Goal: Communication & Community: Ask a question

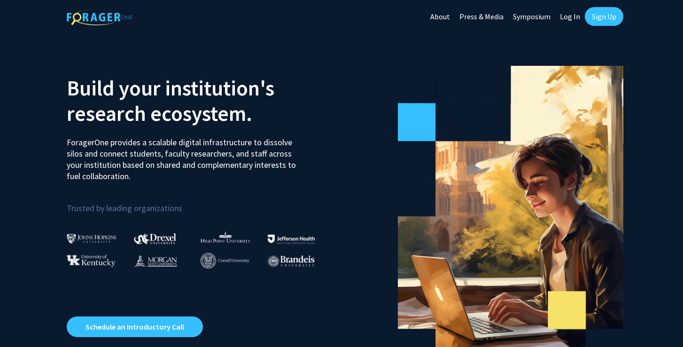
click at [606, 21] on link "Sign Up" at bounding box center [604, 16] width 39 height 19
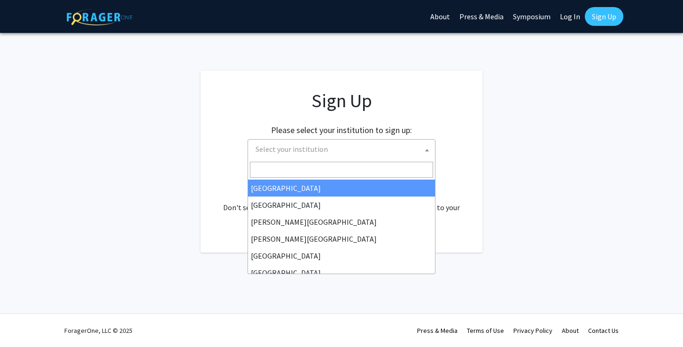
click at [394, 156] on span "Select your institution" at bounding box center [343, 149] width 183 height 19
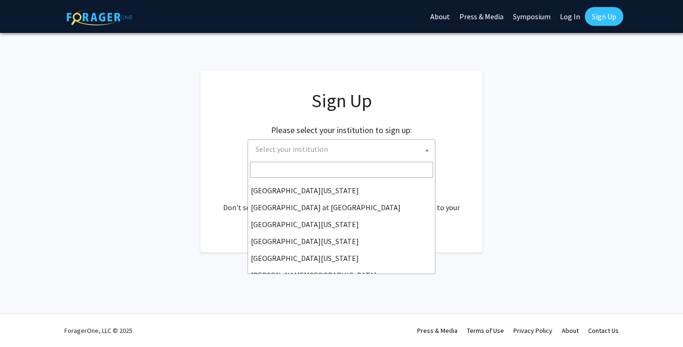
scroll to position [329, 0]
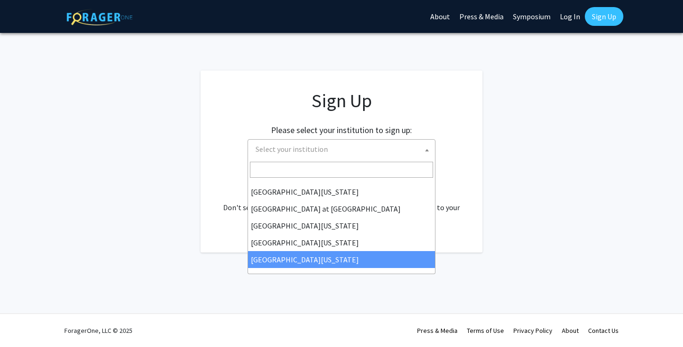
select select "33"
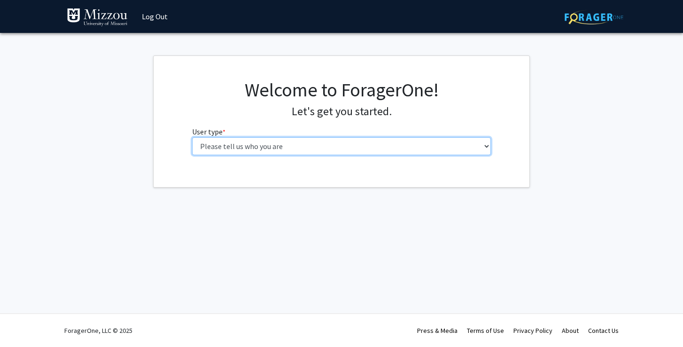
select select "1: undergrad"
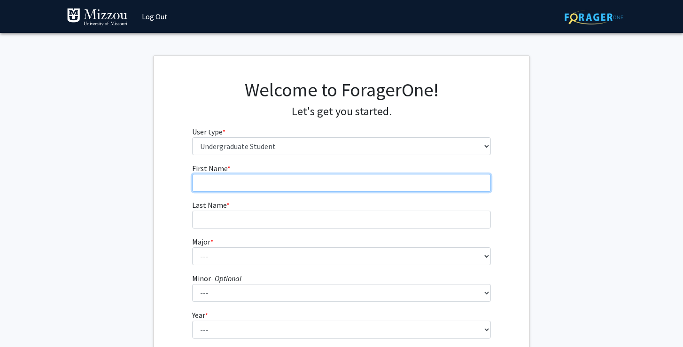
click at [318, 186] on input "First Name * required" at bounding box center [341, 183] width 299 height 18
type input "Lilly"
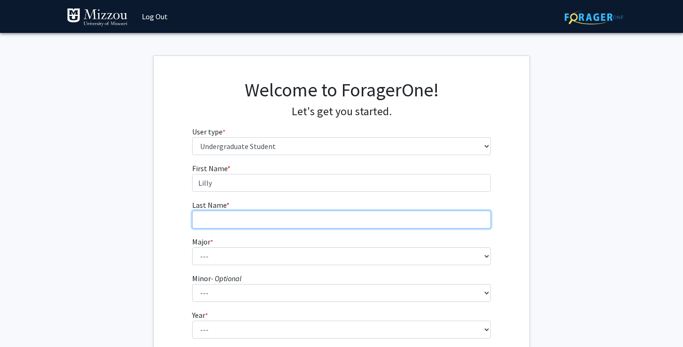
click at [322, 217] on input "Last Name * required" at bounding box center [341, 219] width 299 height 18
type input "Watkins"
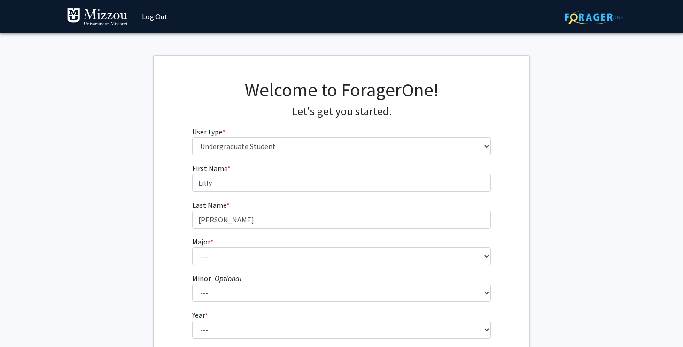
click at [331, 269] on form "First Name * required Lilly Last Name * required Watkins Major * required --- A…" at bounding box center [341, 277] width 299 height 229
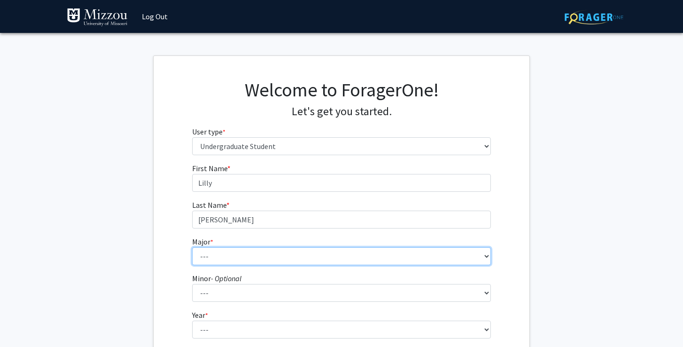
select select "134: 2627"
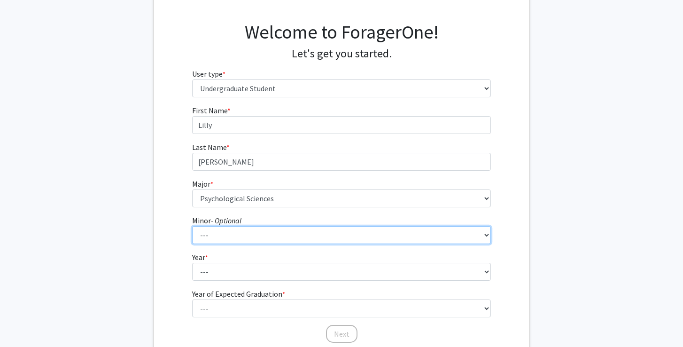
select select "29: 1985"
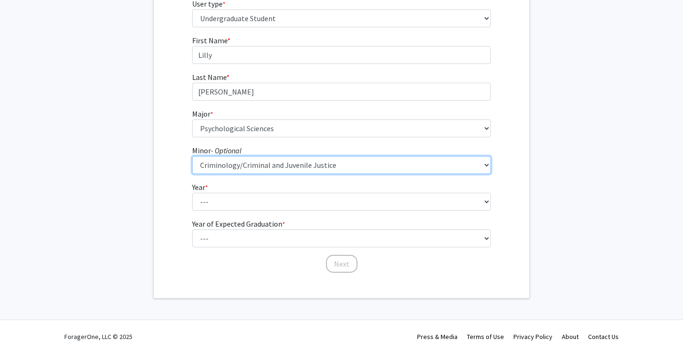
scroll to position [128, 0]
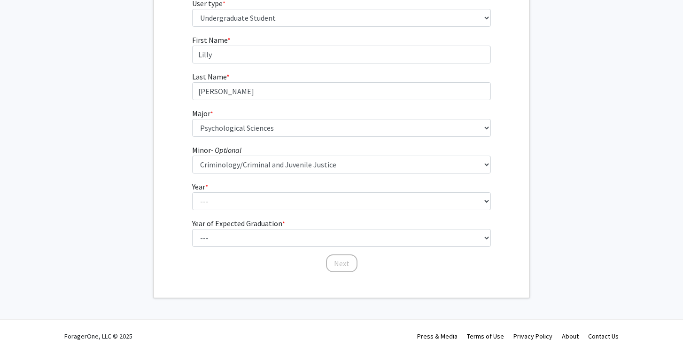
click at [339, 210] on form "First Name * required Lilly Last Name * required Watkins Major * required --- A…" at bounding box center [341, 148] width 299 height 229
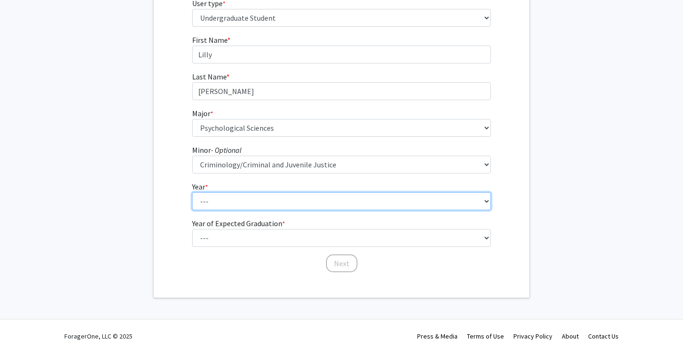
select select "4: senior"
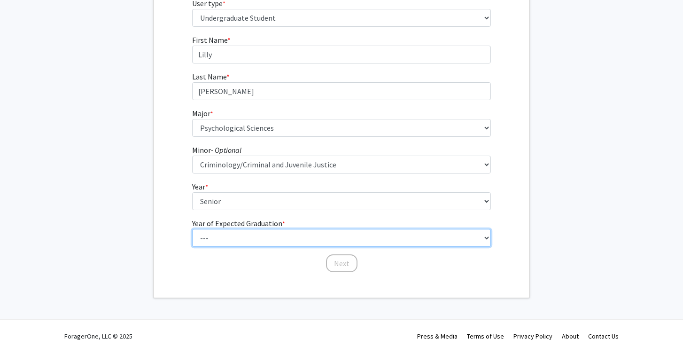
select select "2: 2026"
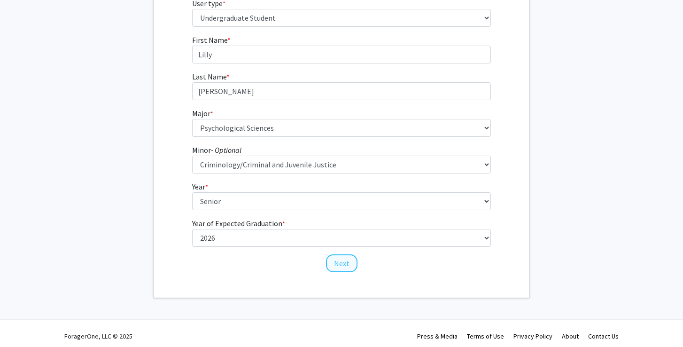
click at [339, 267] on button "Next" at bounding box center [341, 263] width 31 height 18
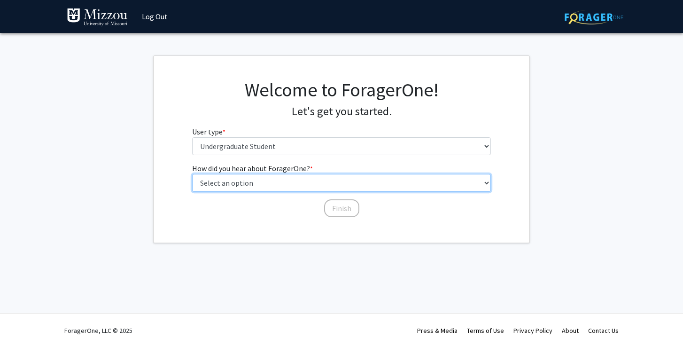
select select "2: faculty_recommendation"
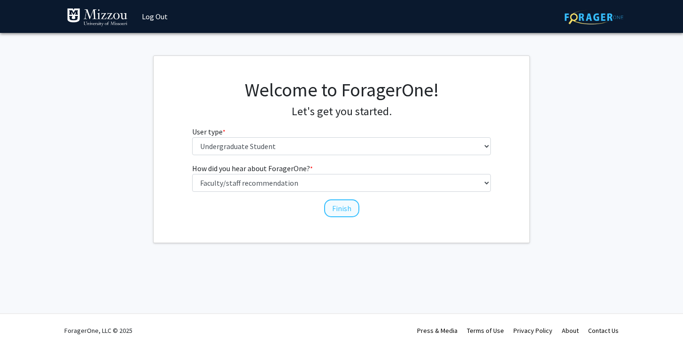
click at [337, 210] on button "Finish" at bounding box center [341, 208] width 35 height 18
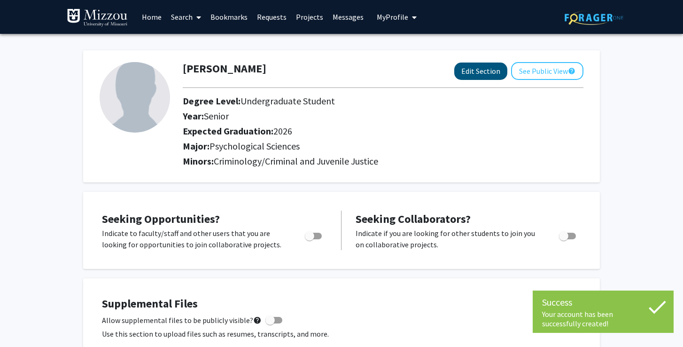
click at [485, 74] on button "Edit Section" at bounding box center [480, 70] width 53 height 17
select select "senior"
select select "2026"
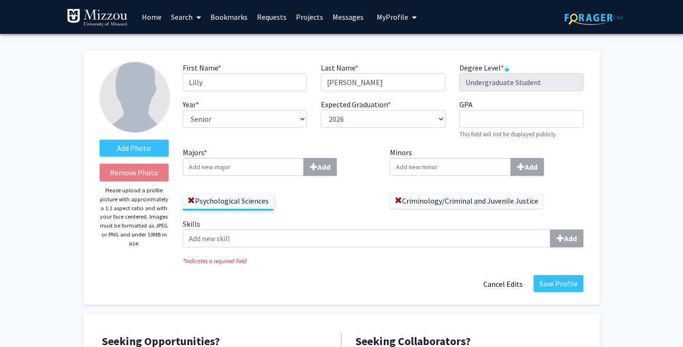
click at [462, 171] on input "Minors Add" at bounding box center [450, 167] width 121 height 18
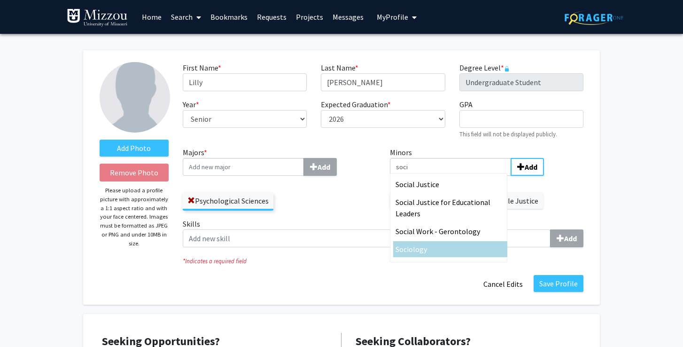
type input "soci"
click at [419, 253] on span "ology" at bounding box center [418, 248] width 18 height 9
click at [419, 176] on input "soci" at bounding box center [450, 167] width 121 height 18
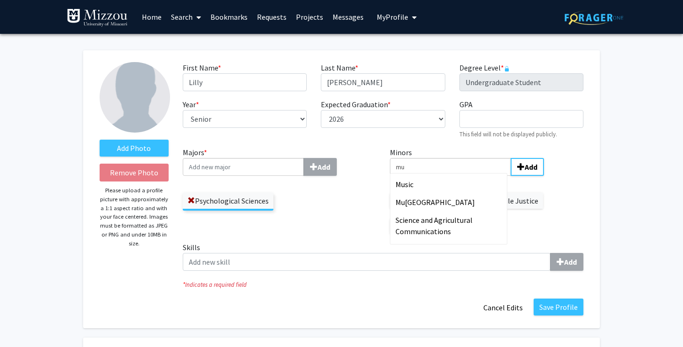
type input "m"
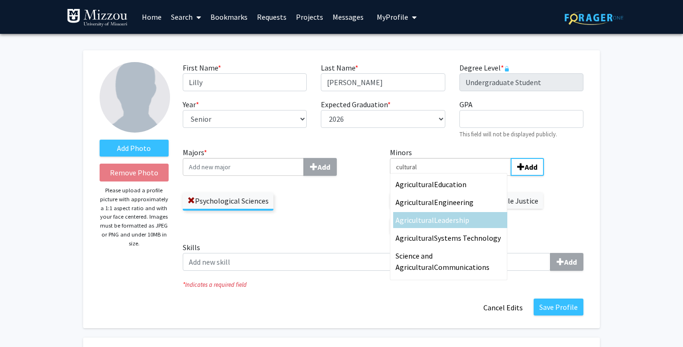
type input "cultural"
click at [368, 214] on div "Majors * Add Psychological Sciences" at bounding box center [280, 194] width 208 height 95
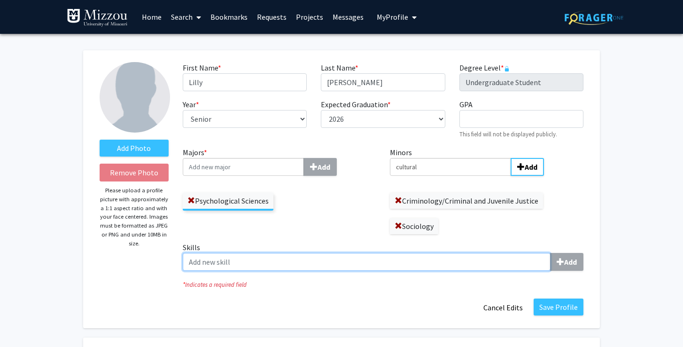
click at [315, 262] on input "Skills Add" at bounding box center [367, 262] width 368 height 18
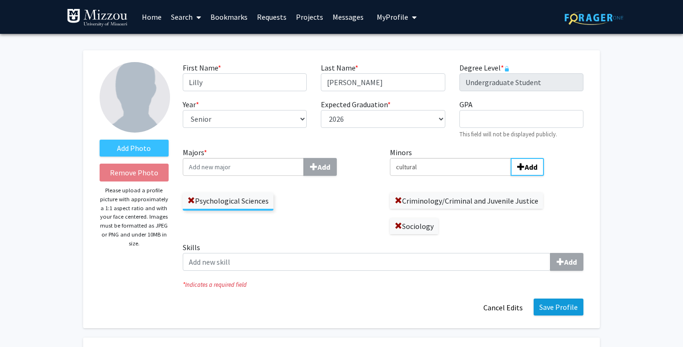
click at [562, 310] on button "Save Profile" at bounding box center [559, 306] width 50 height 17
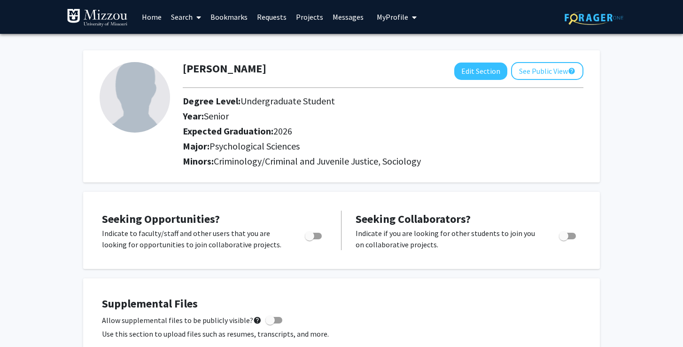
click at [189, 17] on link "Search" at bounding box center [185, 16] width 39 height 33
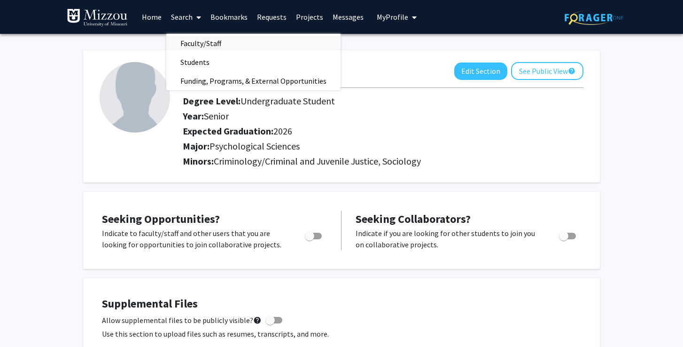
click at [201, 41] on span "Faculty/Staff" at bounding box center [200, 43] width 69 height 19
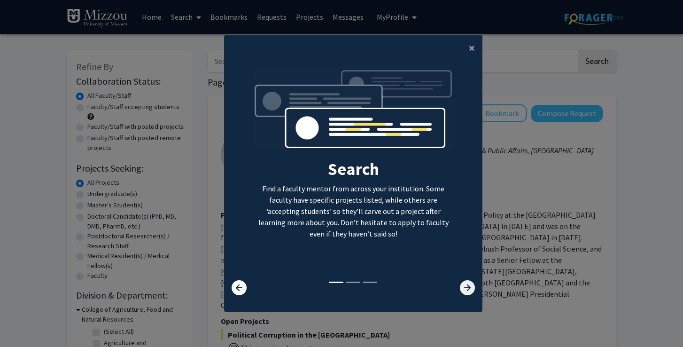
click at [466, 295] on icon at bounding box center [467, 287] width 15 height 15
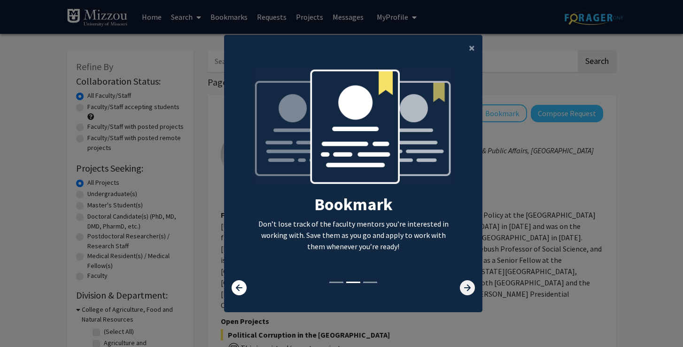
click at [466, 295] on icon at bounding box center [467, 287] width 15 height 15
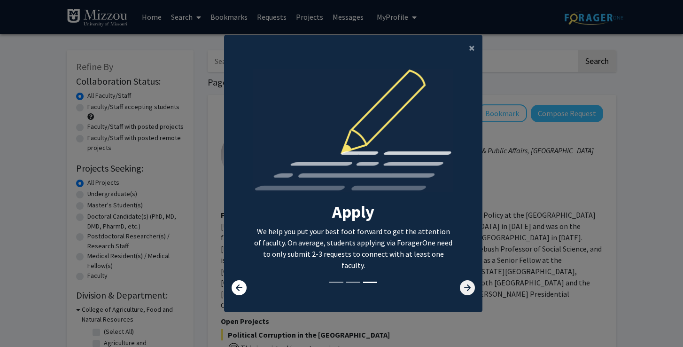
click at [466, 295] on icon at bounding box center [467, 287] width 15 height 15
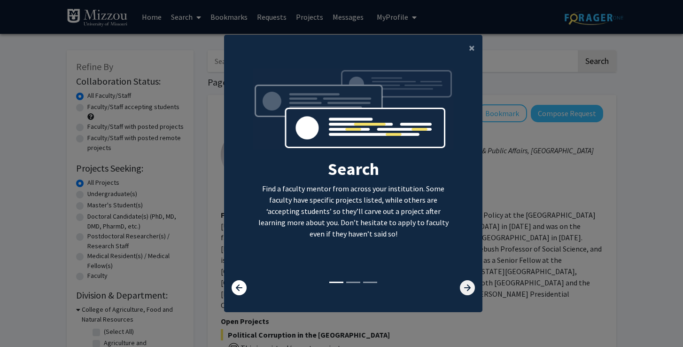
click at [466, 295] on icon at bounding box center [467, 287] width 15 height 15
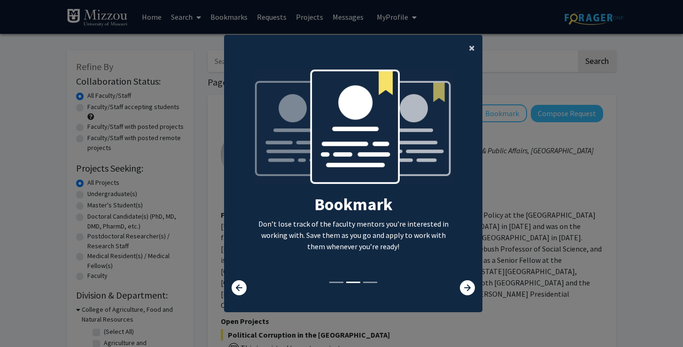
click at [476, 43] on button "×" at bounding box center [471, 48] width 21 height 26
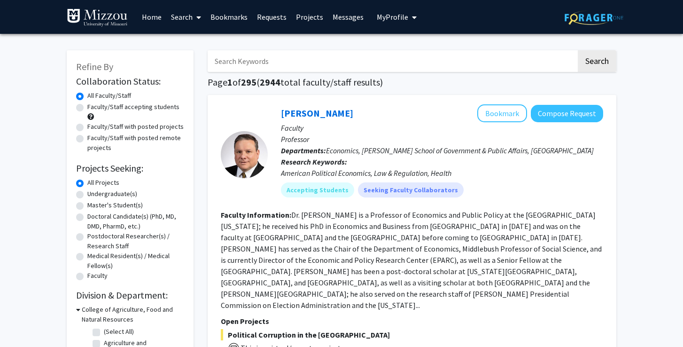
click at [466, 70] on input "Search Keywords" at bounding box center [392, 61] width 369 height 22
type input "k"
click at [597, 62] on button "Search" at bounding box center [597, 61] width 39 height 22
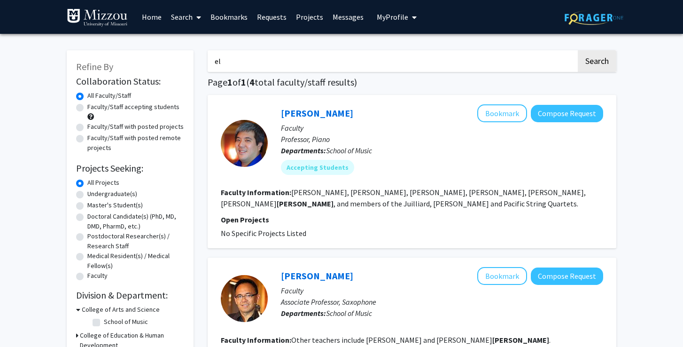
type input "e"
type input "ellis kalton"
click at [597, 62] on button "Search" at bounding box center [597, 61] width 39 height 22
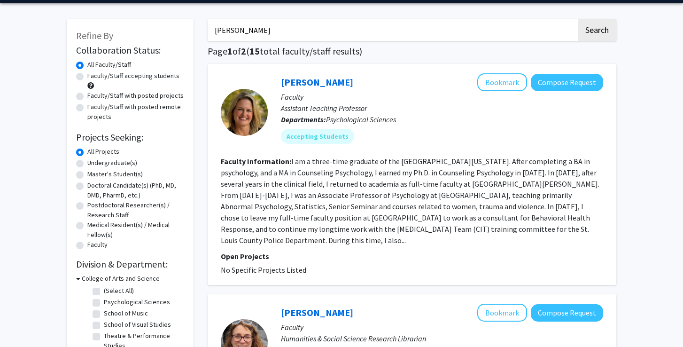
scroll to position [0, 0]
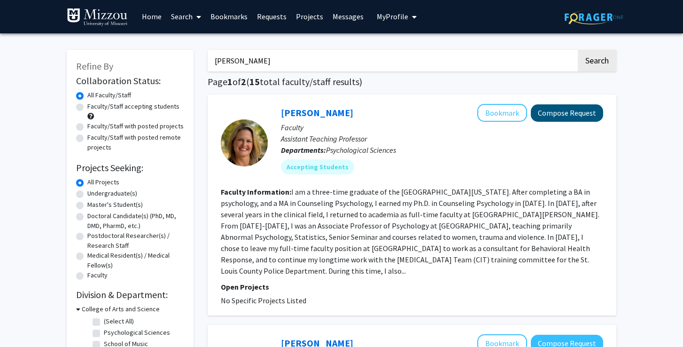
click at [590, 115] on button "Compose Request" at bounding box center [567, 112] width 72 height 17
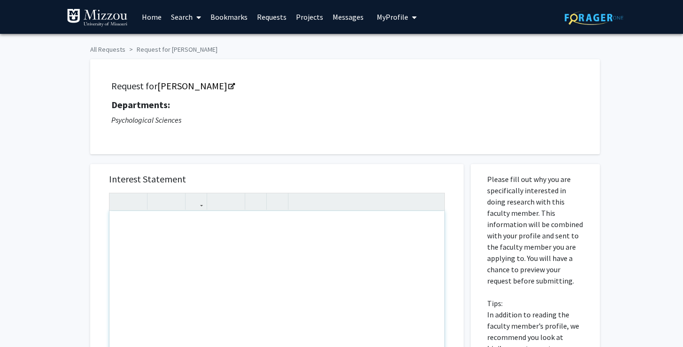
click at [268, 223] on div "Note to users with screen readers: Please press Alt+0 or Option+0 to deactivate…" at bounding box center [276, 318] width 335 height 215
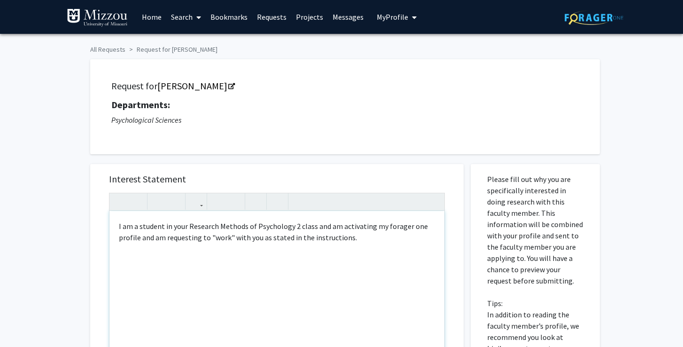
type textarea "I am a student in your Research Methods of Psychology 2 class and am activating…"
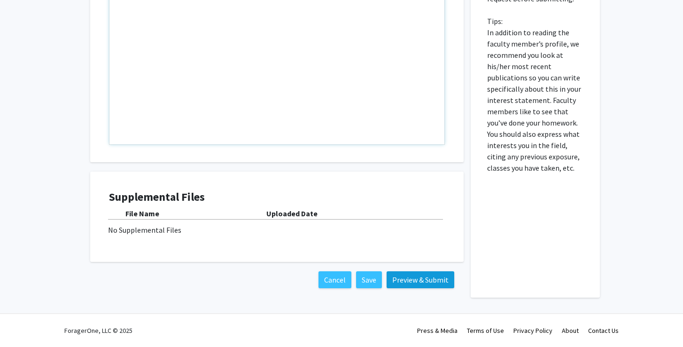
scroll to position [283, 0]
click at [442, 275] on button "Preview & Submit" at bounding box center [421, 279] width 68 height 17
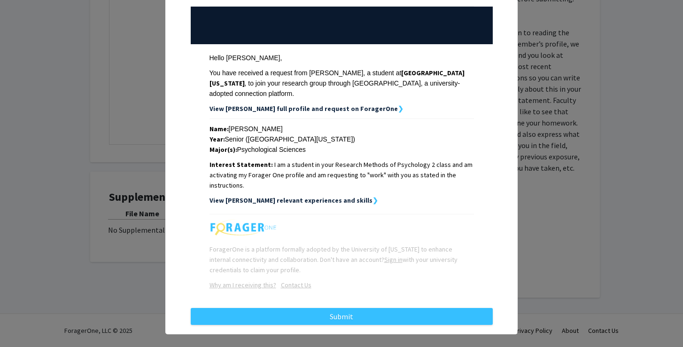
scroll to position [97, 0]
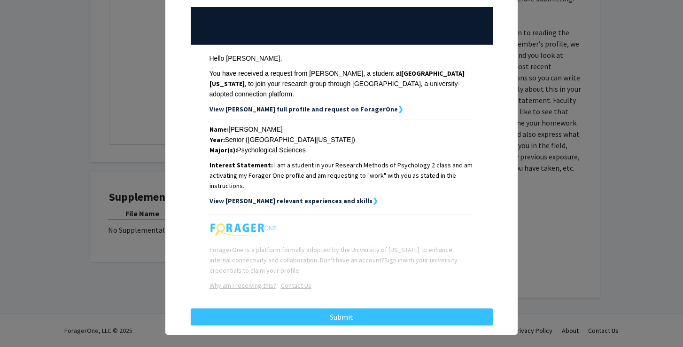
click at [383, 320] on div "Request Preview × Below is a copy of the request that you are submitting to Car…" at bounding box center [341, 125] width 352 height 419
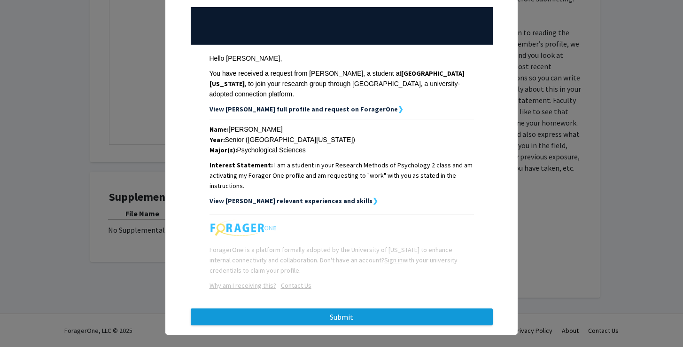
click at [370, 308] on button "Submit" at bounding box center [342, 316] width 302 height 17
